Goal: Task Accomplishment & Management: Manage account settings

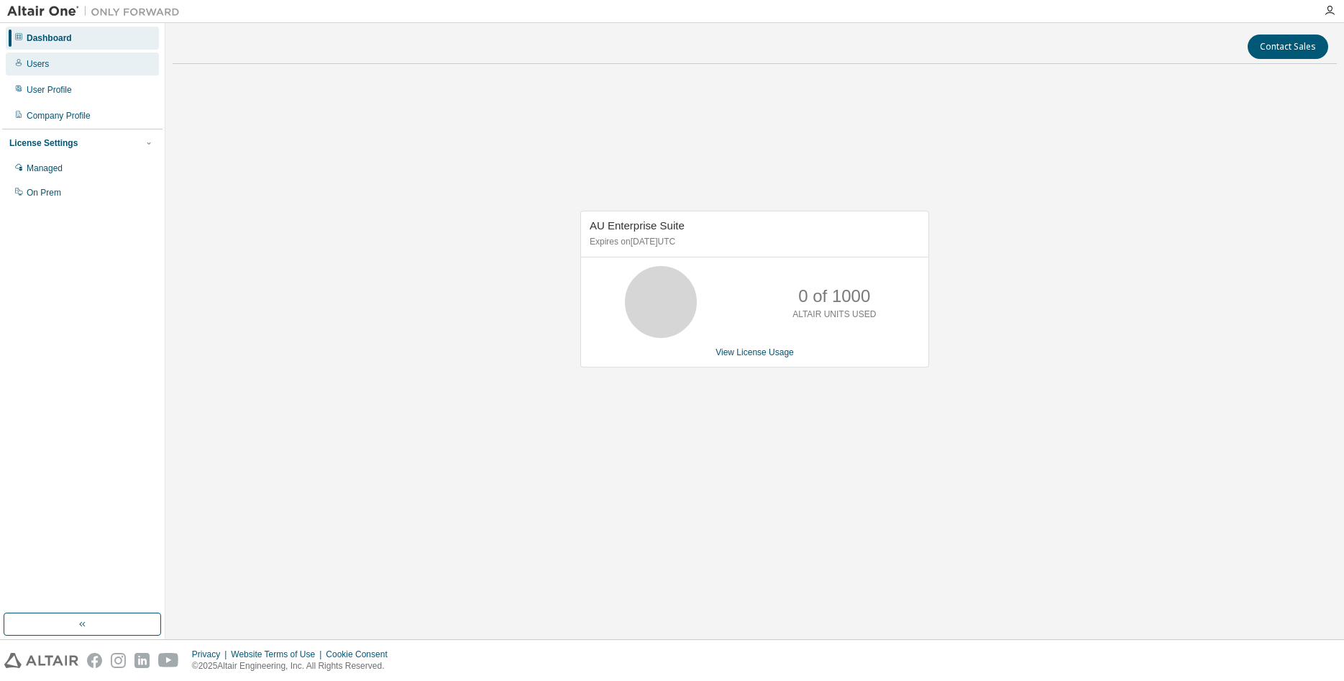
click at [42, 66] on div "Users" at bounding box center [38, 64] width 22 height 12
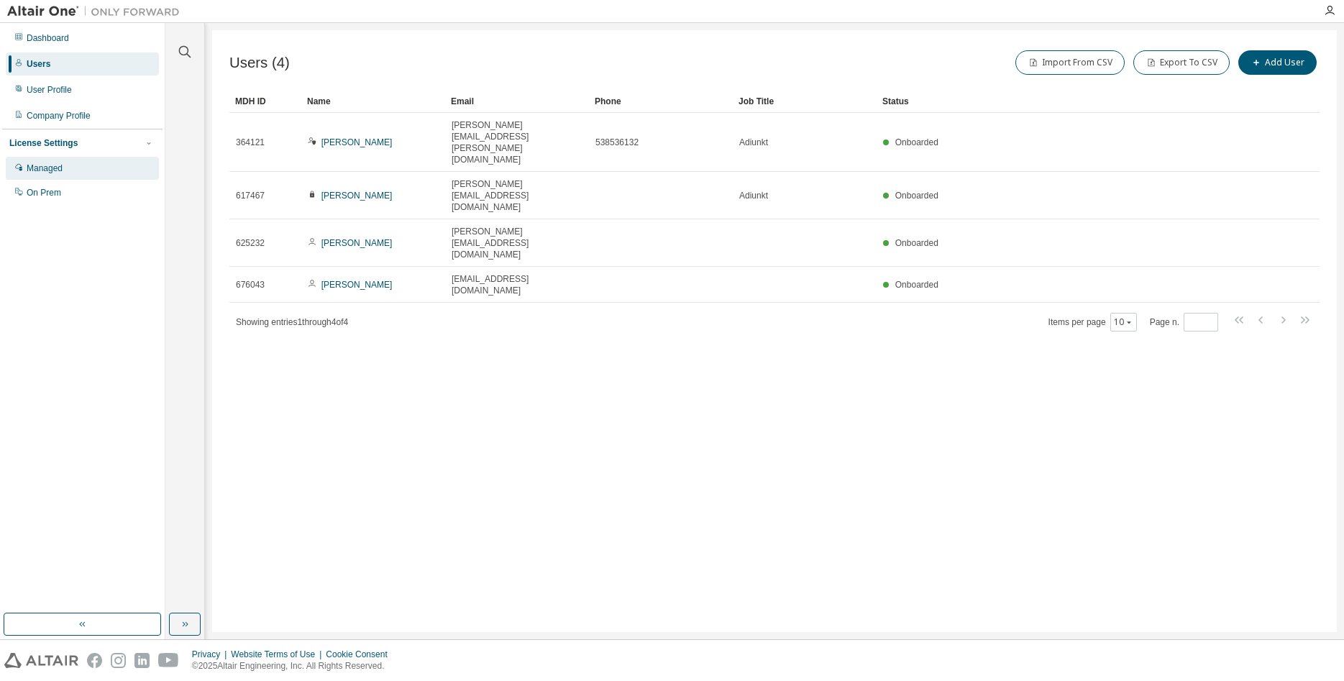
click at [47, 169] on div "Managed" at bounding box center [45, 169] width 36 height 12
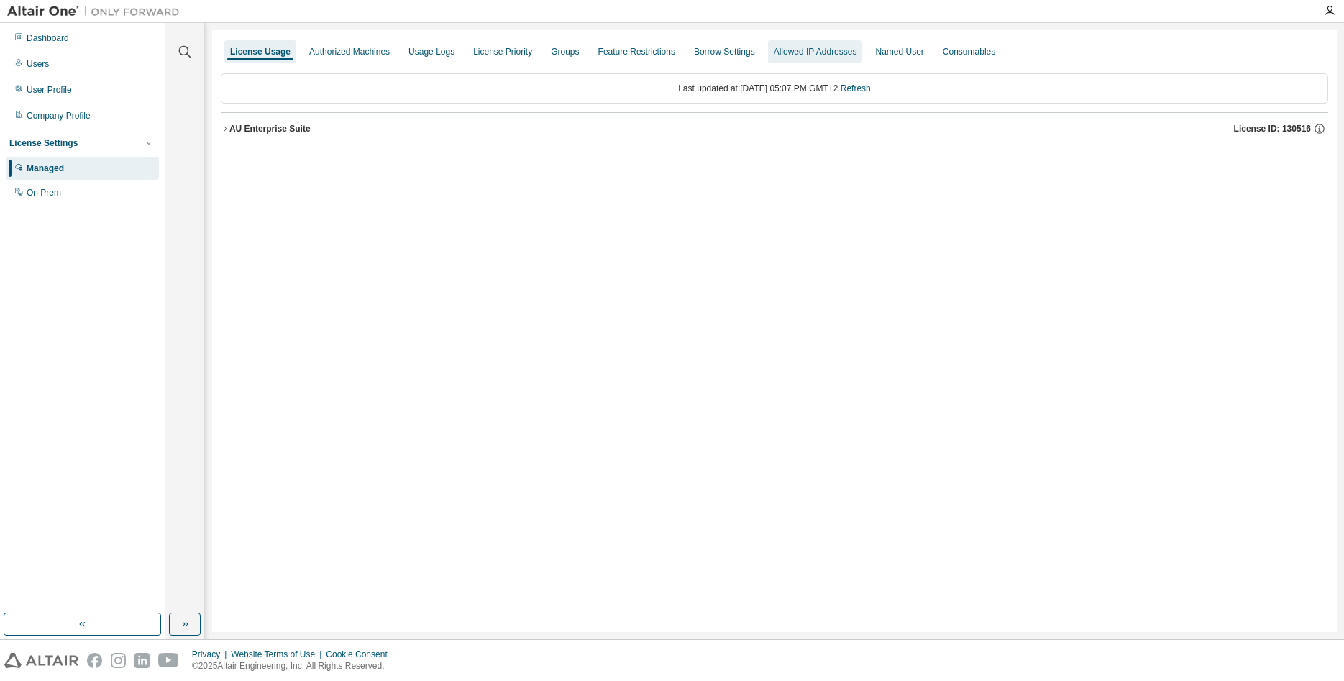
click at [812, 52] on div "Allowed IP Addresses" at bounding box center [815, 52] width 83 height 12
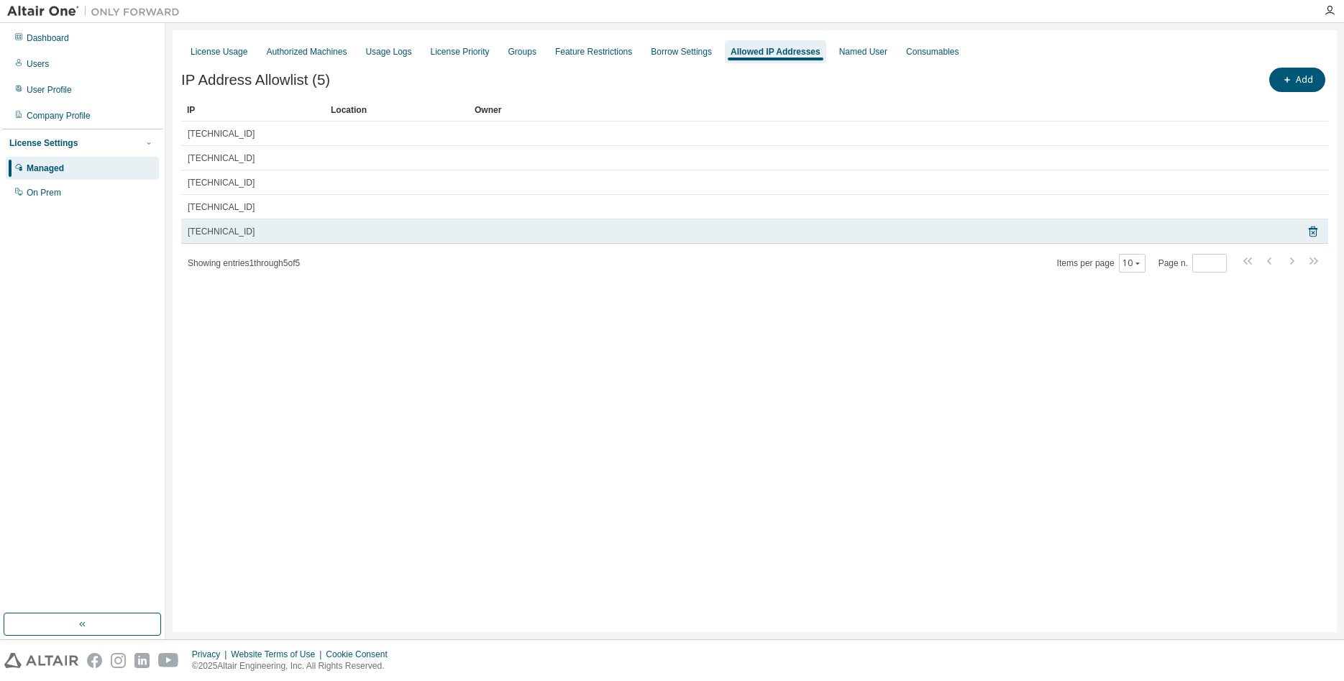
click at [257, 230] on div "79.191.17.177" at bounding box center [253, 232] width 131 height 12
click at [226, 232] on span "79.191.17.177" at bounding box center [221, 232] width 67 height 12
click at [1313, 234] on icon at bounding box center [1313, 231] width 13 height 17
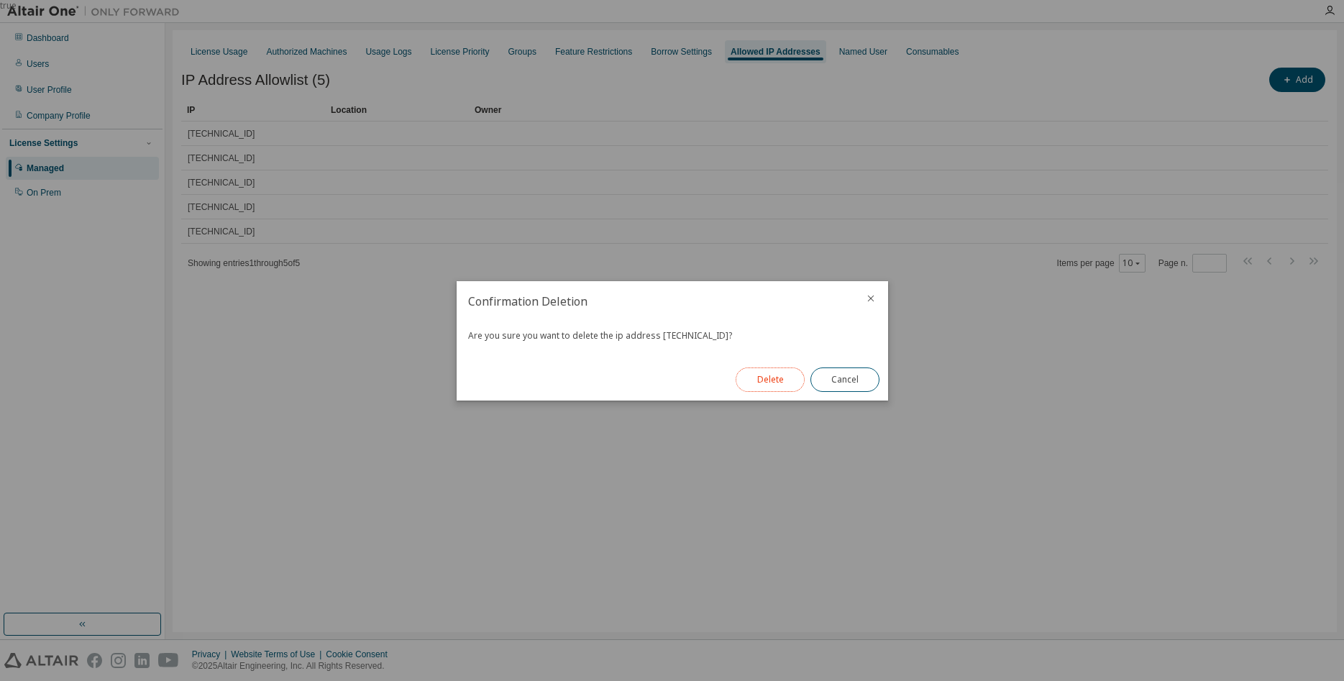
click at [769, 381] on button "Delete" at bounding box center [770, 379] width 69 height 24
click at [845, 383] on button "Close" at bounding box center [844, 379] width 69 height 24
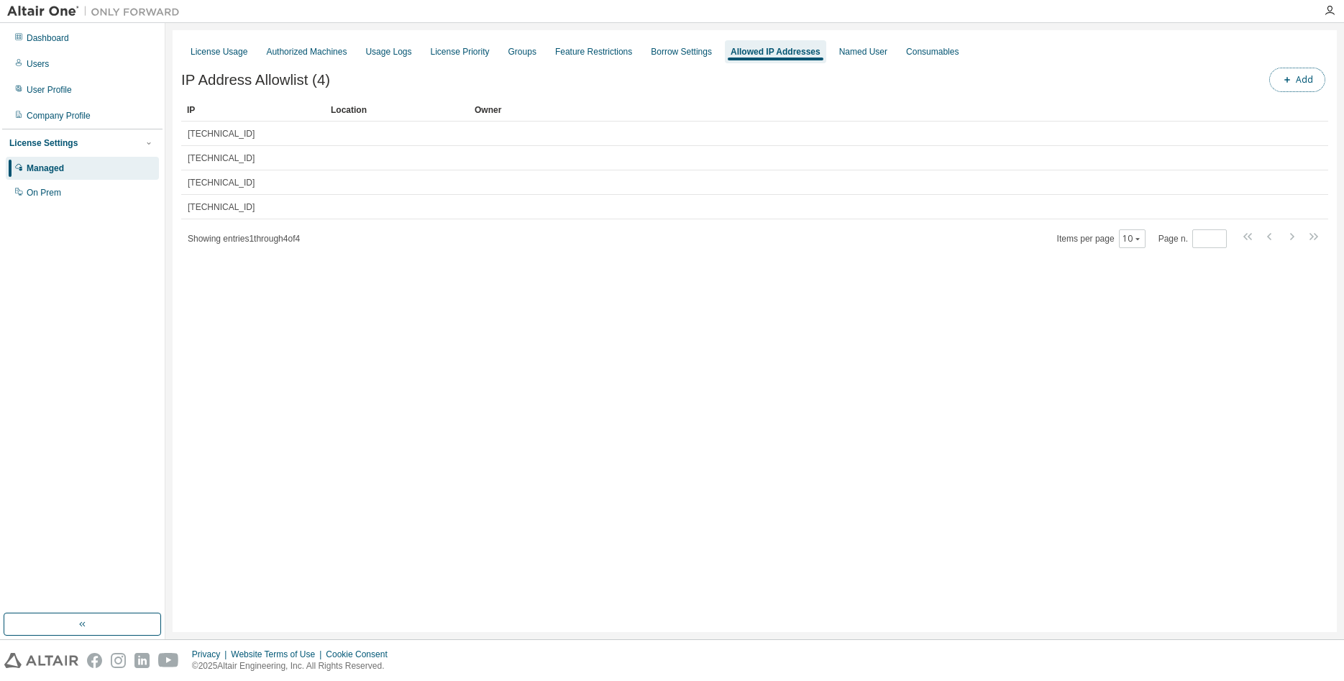
click at [1285, 88] on button "Add" at bounding box center [1297, 80] width 56 height 24
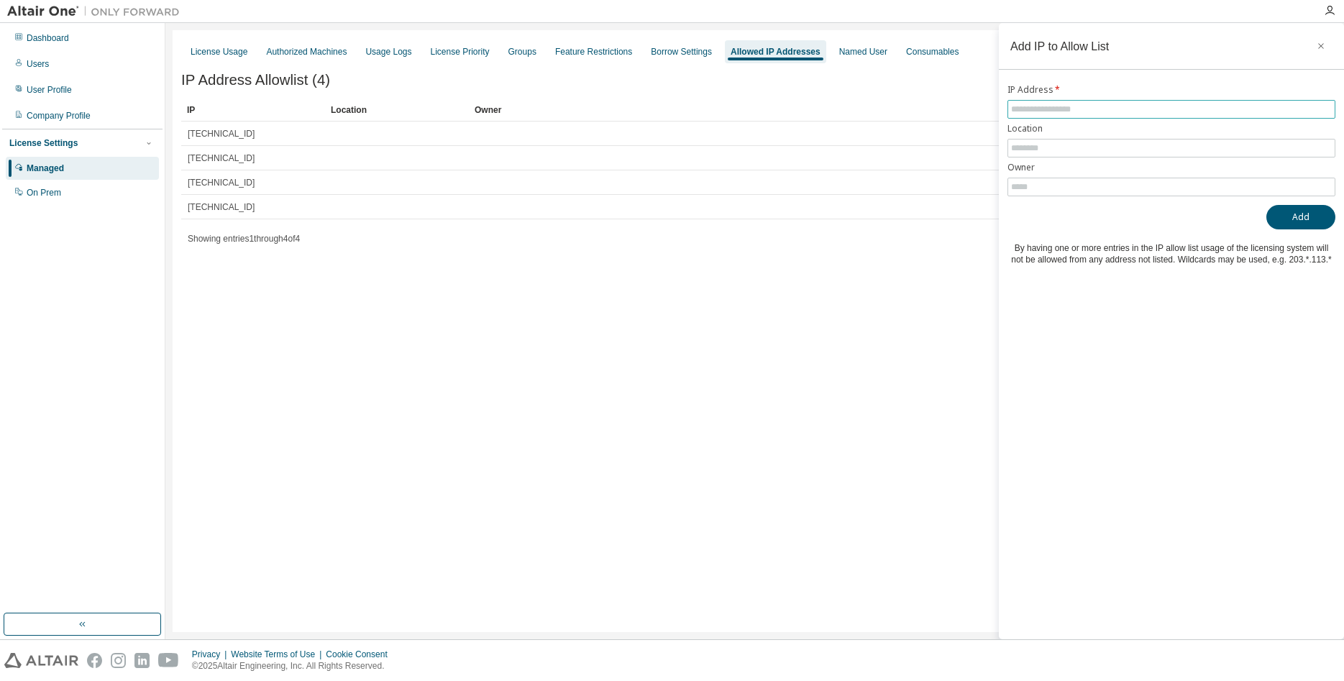
click at [1042, 101] on span at bounding box center [1171, 109] width 328 height 19
click at [1045, 110] on input "text" at bounding box center [1171, 110] width 321 height 12
click at [1048, 111] on input "text" at bounding box center [1171, 110] width 321 height 12
paste input "**********"
type input "**********"
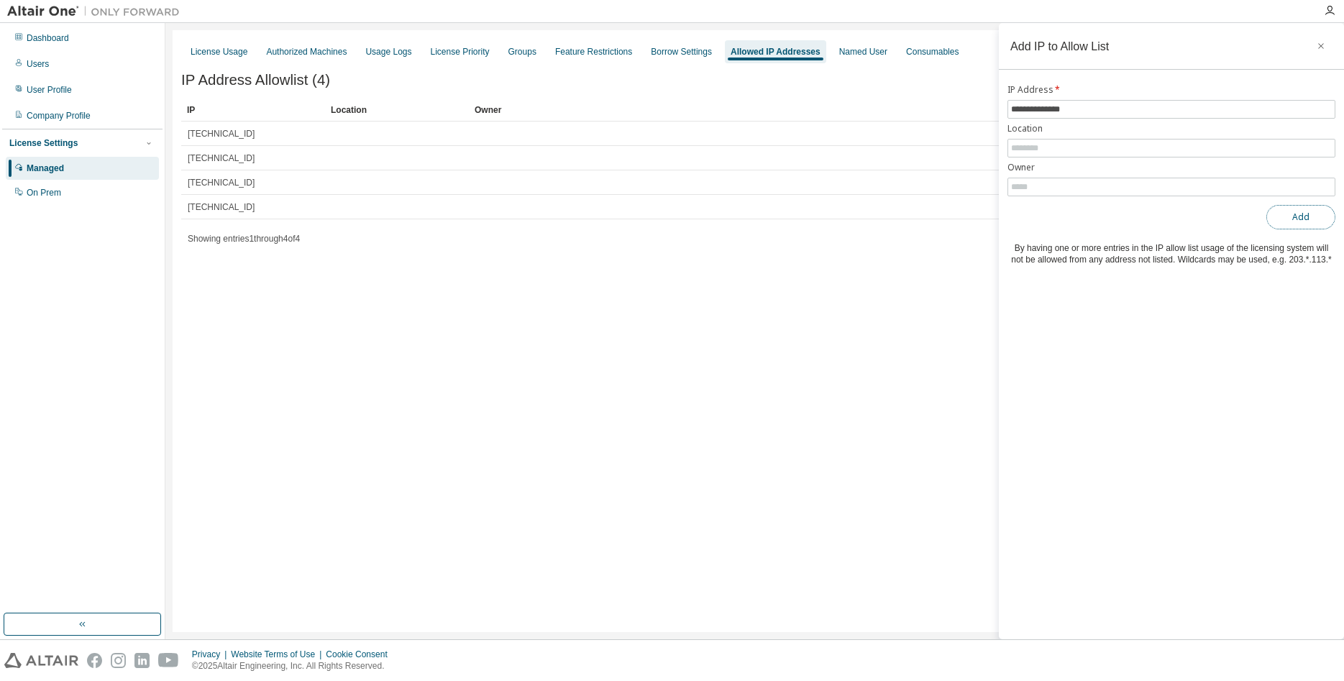
click at [1296, 219] on button "Add" at bounding box center [1300, 217] width 69 height 24
click at [1319, 47] on icon "button" at bounding box center [1321, 46] width 10 height 12
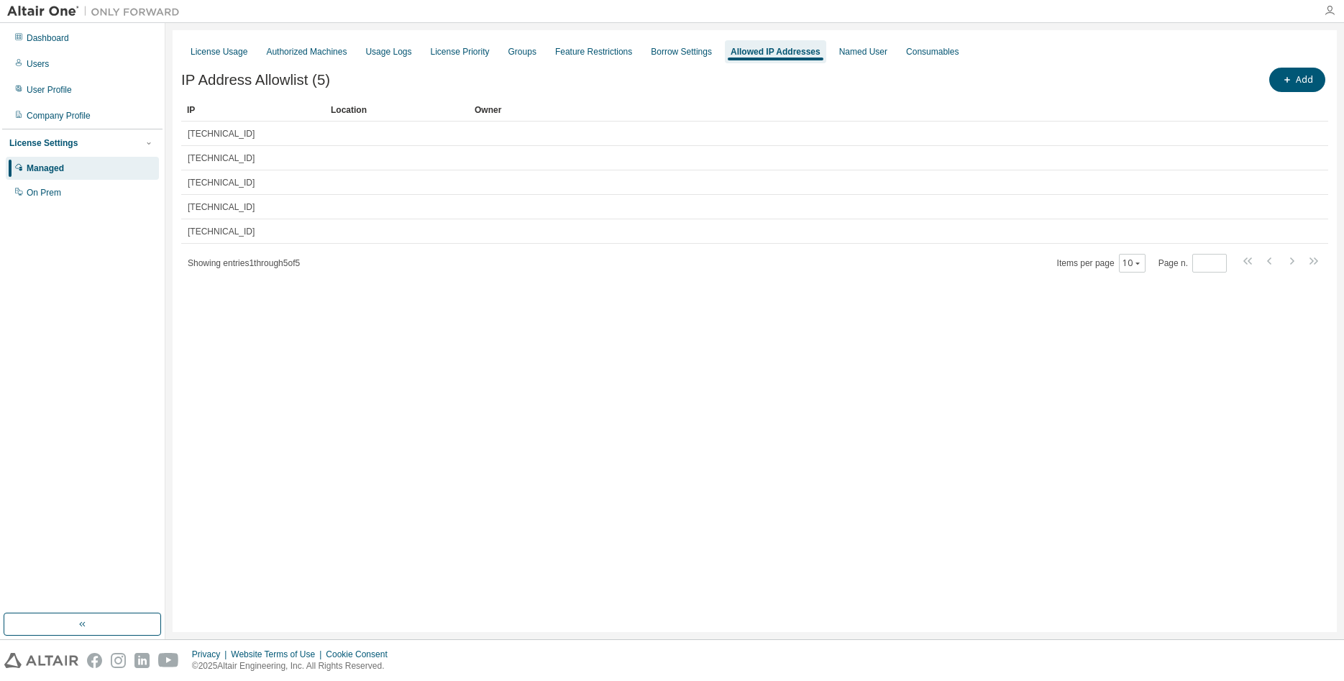
click at [1328, 13] on icon "button" at bounding box center [1330, 11] width 12 height 12
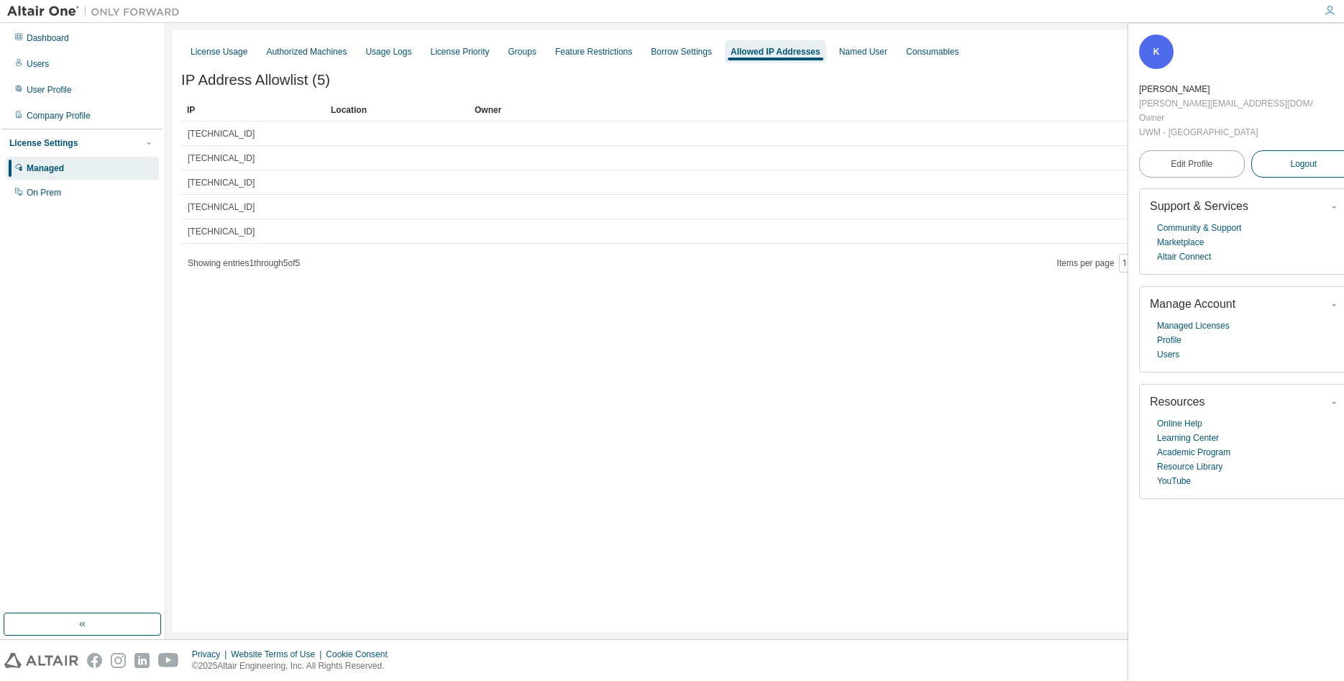
click at [1291, 157] on span "Logout" at bounding box center [1303, 164] width 27 height 14
